Goal: Use online tool/utility: Use online tool/utility

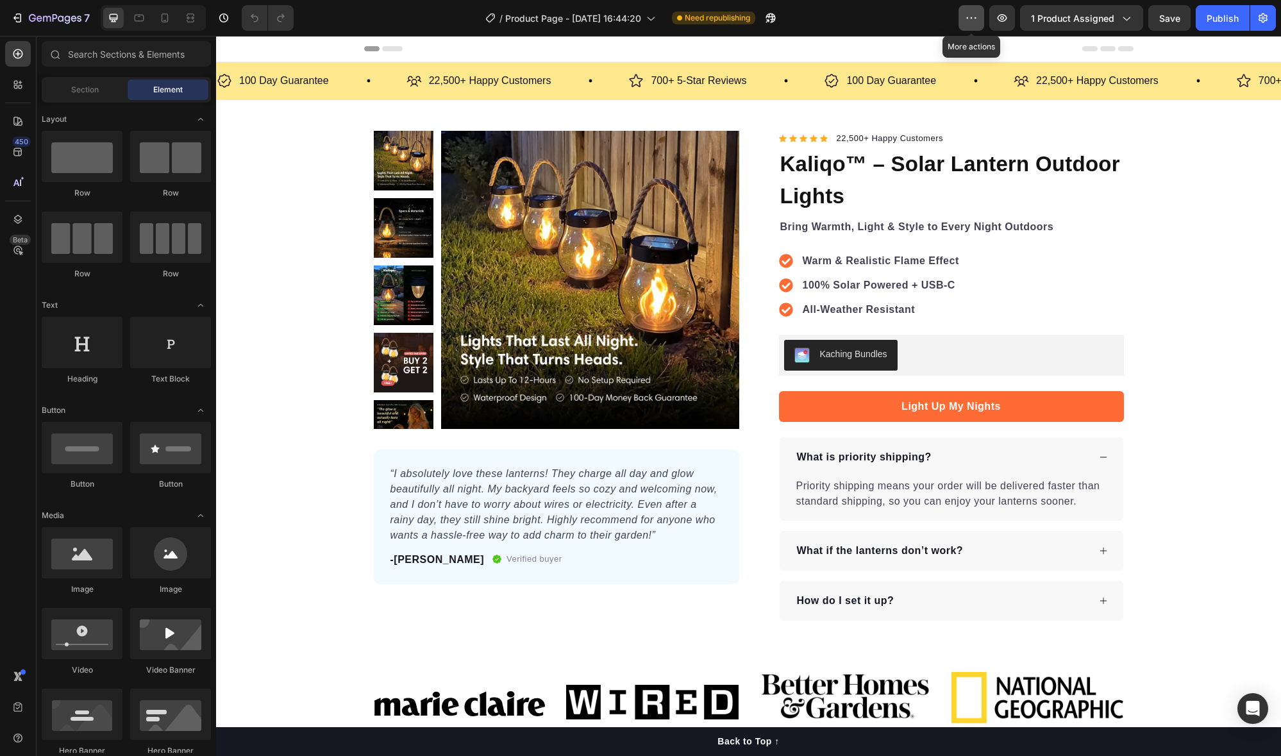
click at [978, 17] on icon "button" at bounding box center [971, 18] width 13 height 13
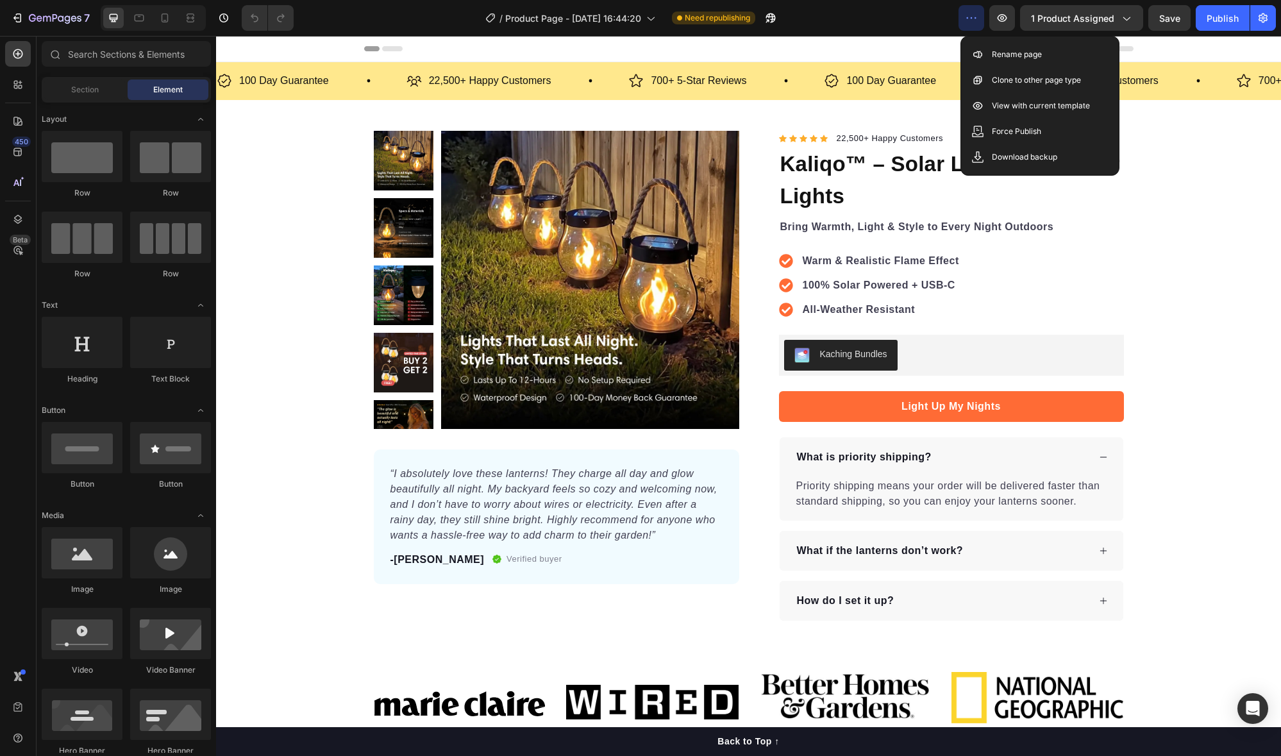
click at [978, 17] on icon "button" at bounding box center [971, 18] width 13 height 13
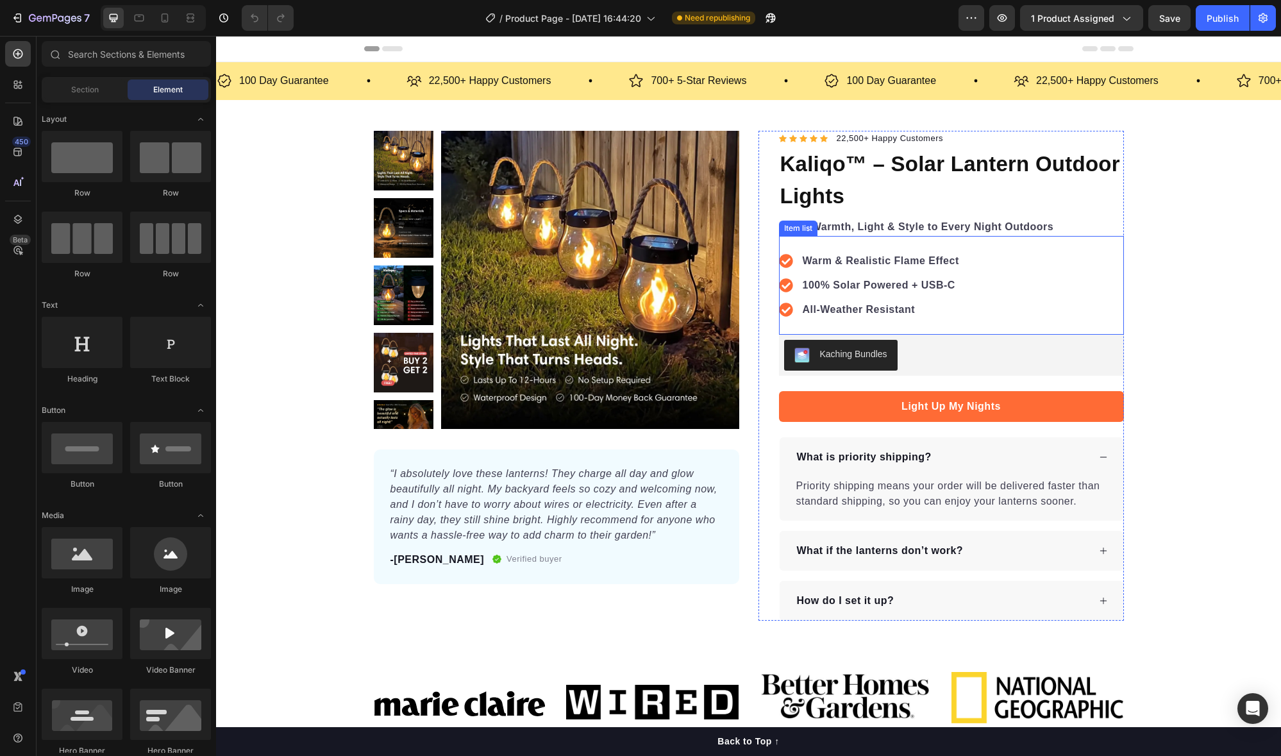
click at [995, 284] on div "Warm & Realistic Flame Effect 100% Solar Powered + USB-C All-Weather Resistant" at bounding box center [951, 285] width 345 height 99
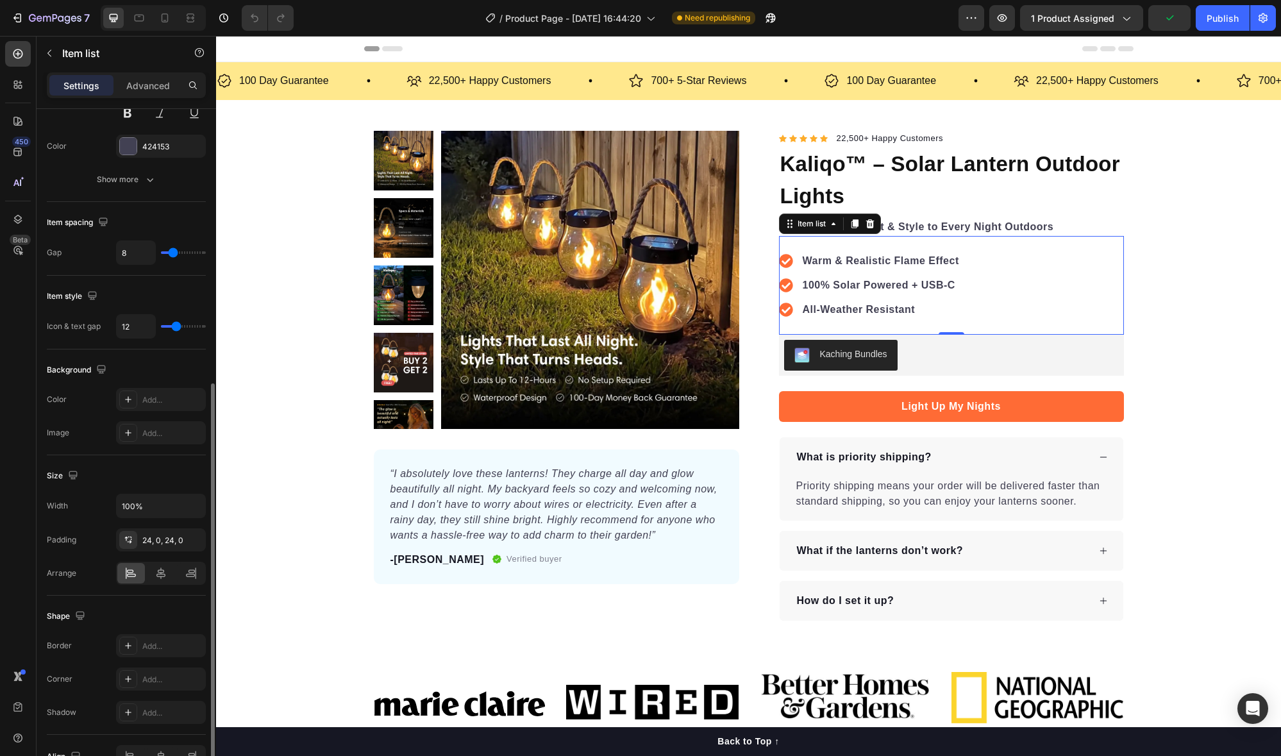
scroll to position [445, 0]
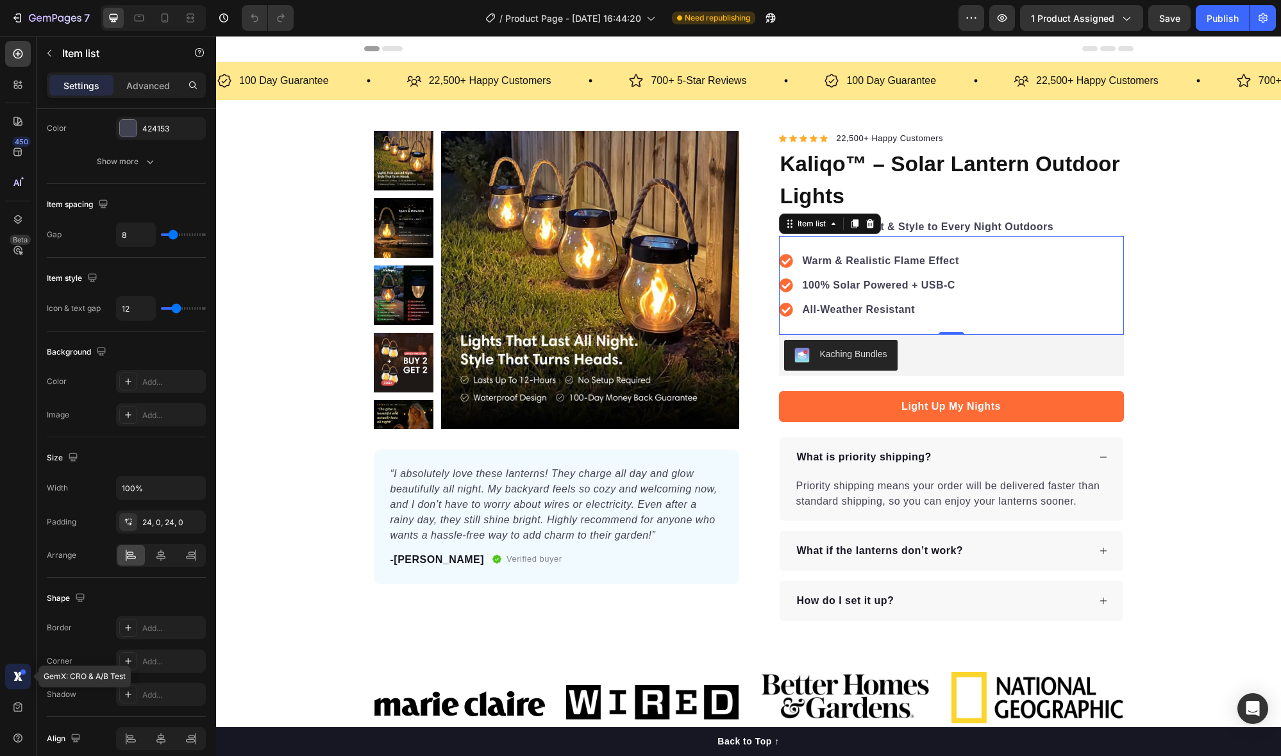
click at [21, 676] on icon at bounding box center [18, 676] width 13 height 13
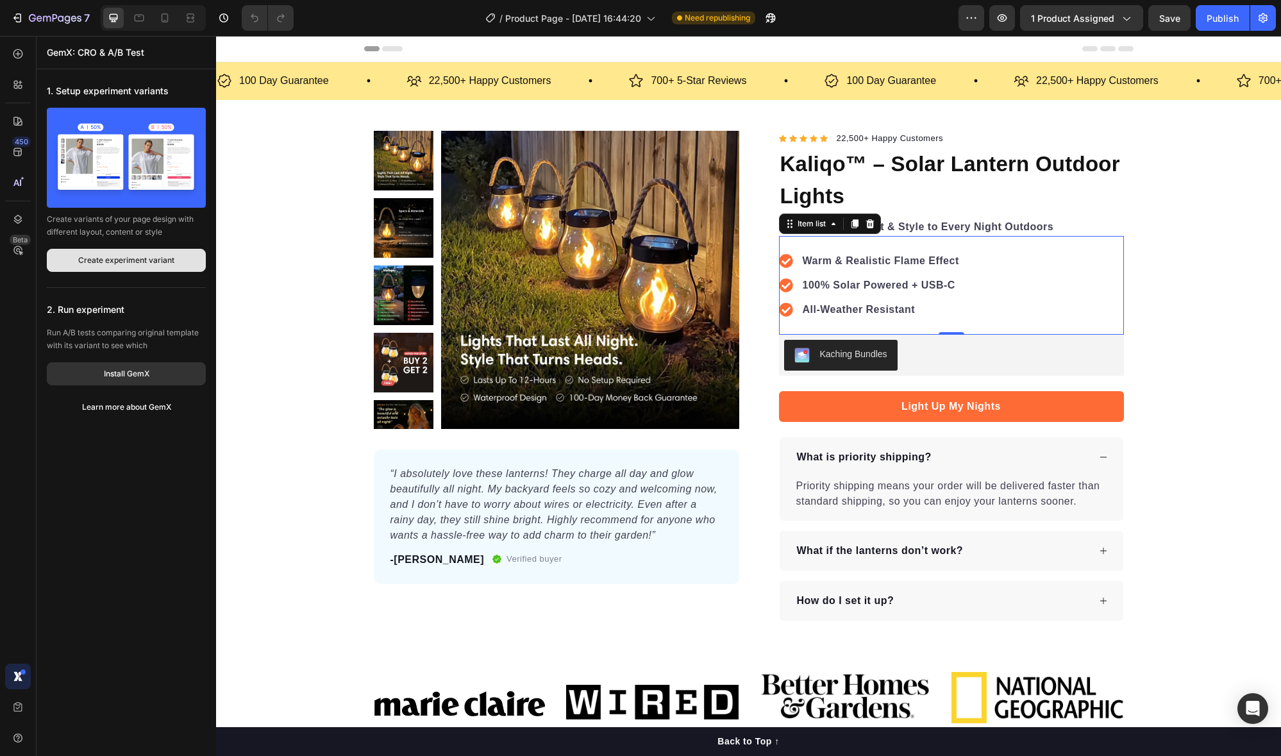
click at [107, 264] on div "Create experiment variant" at bounding box center [126, 261] width 96 height 12
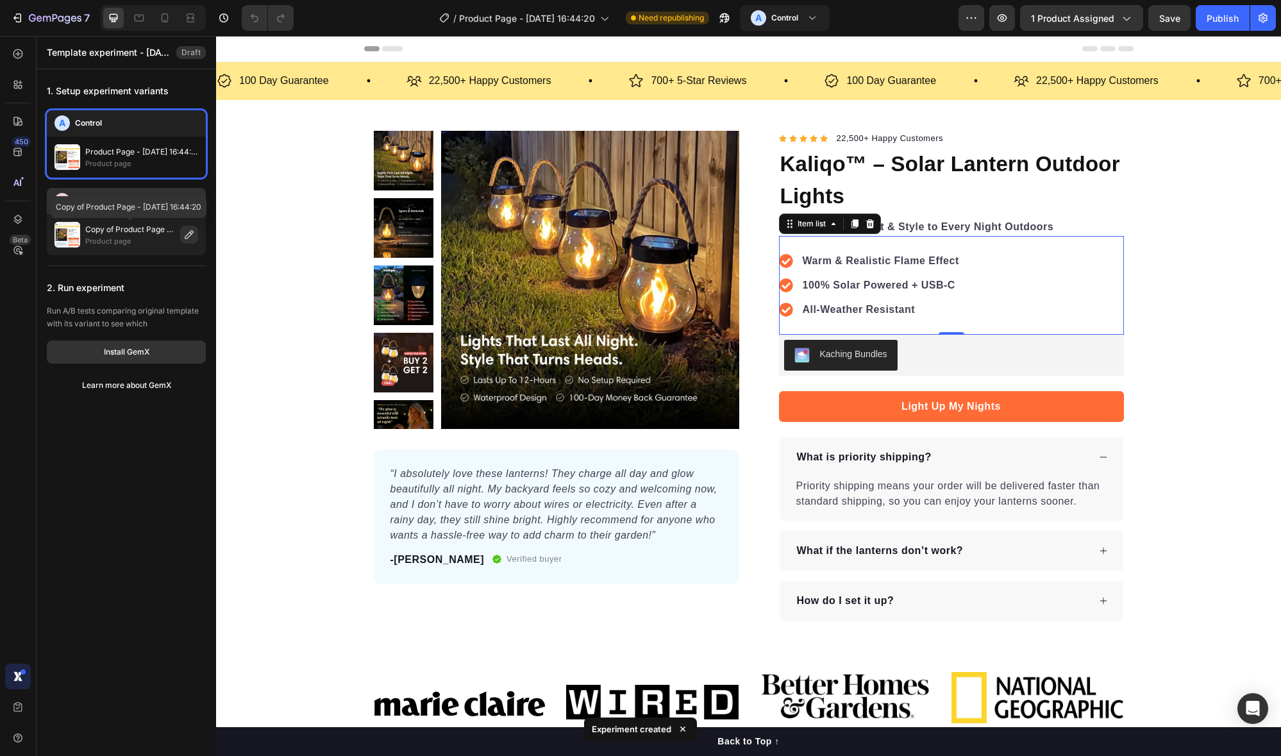
click at [131, 233] on p "Copy of Product Page - [DATE] 16:44:20" at bounding box center [130, 229] width 90 height 13
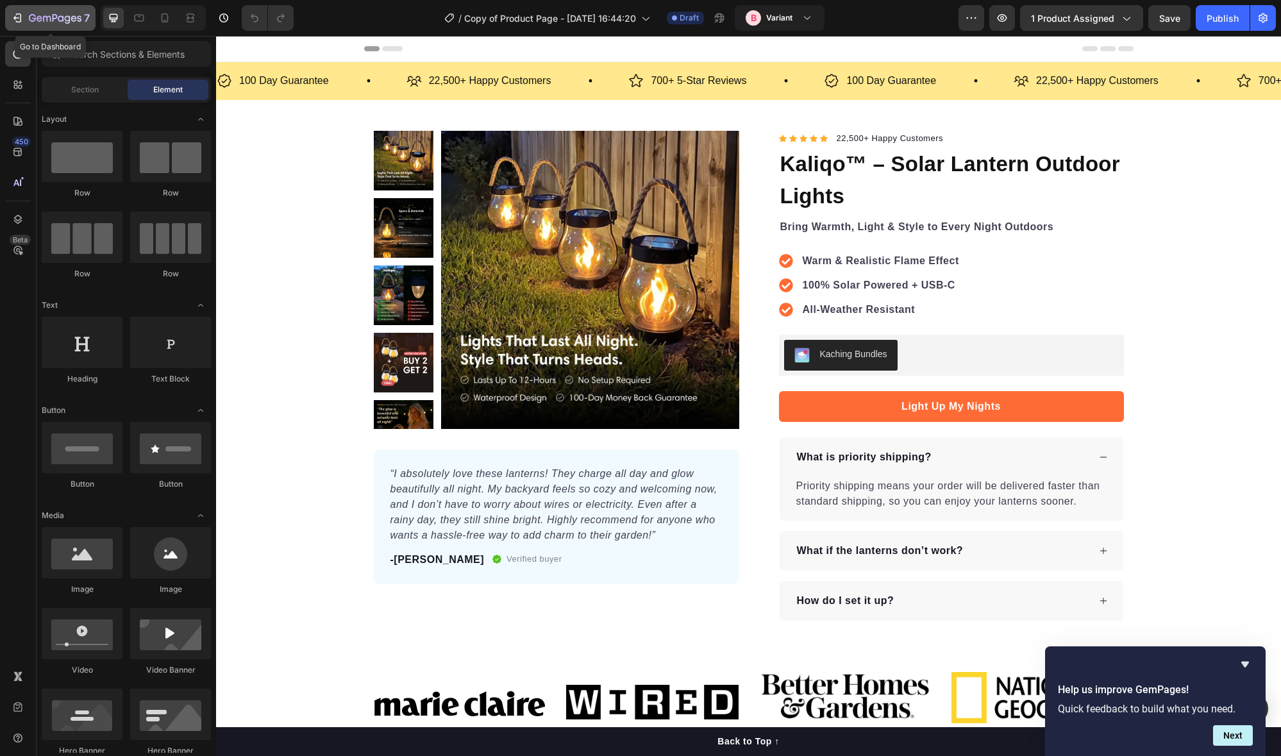
click at [40, 22] on icon "button" at bounding box center [55, 18] width 53 height 11
